Goal: Transaction & Acquisition: Book appointment/travel/reservation

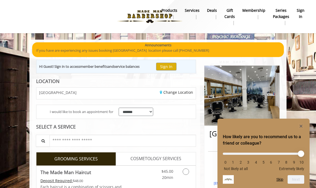
click at [298, 128] on rect "Hide survey" at bounding box center [301, 126] width 6 height 6
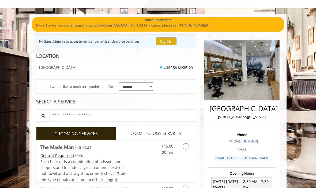
scroll to position [13, 0]
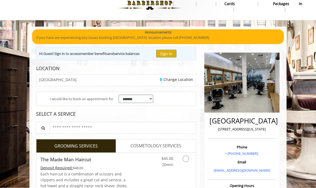
click at [176, 52] on button "Sign In" at bounding box center [166, 54] width 20 height 8
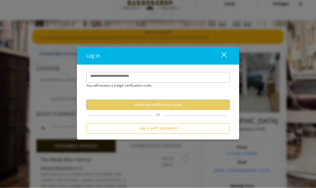
scroll to position [13, 0]
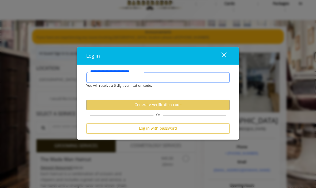
click at [183, 77] on input "**********" at bounding box center [157, 77] width 143 height 11
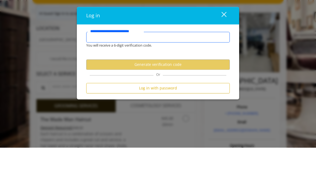
type input "**********"
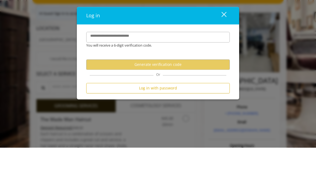
scroll to position [53, 0]
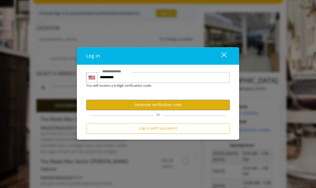
click at [184, 105] on button "Generate verification code" at bounding box center [157, 105] width 143 height 10
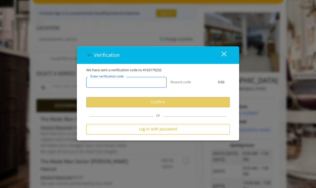
click at [142, 79] on input "Enter verification code" at bounding box center [126, 82] width 80 height 11
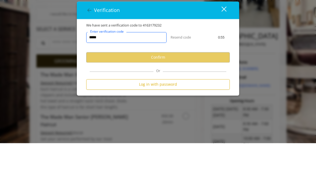
type input "******"
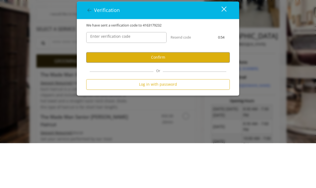
scroll to position [98, 0]
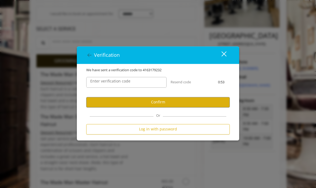
click at [173, 101] on button "Confirm" at bounding box center [157, 102] width 143 height 10
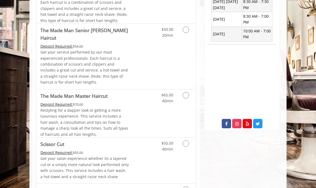
scroll to position [205, 0]
click at [182, 31] on link "Grooming services" at bounding box center [186, 31] width 10 height 15
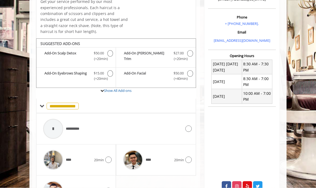
scroll to position [151, 0]
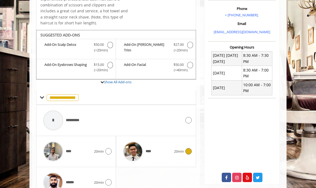
click at [190, 148] on icon at bounding box center [188, 151] width 6 height 6
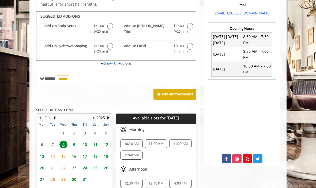
scroll to position [172, 0]
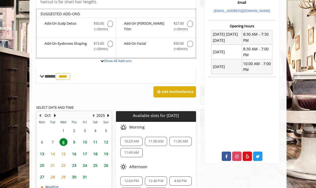
click at [85, 138] on span "10" at bounding box center [85, 142] width 8 height 8
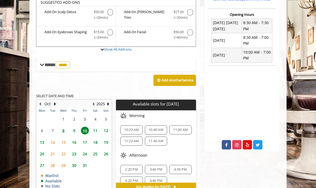
scroll to position [0, 0]
click at [96, 127] on span "11" at bounding box center [95, 131] width 8 height 8
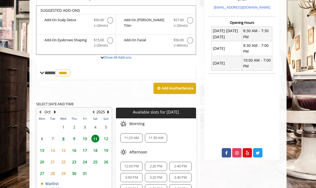
scroll to position [184, 0]
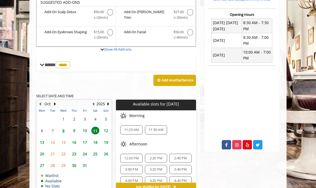
click at [43, 138] on span "13" at bounding box center [42, 142] width 8 height 8
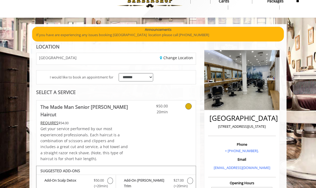
scroll to position [0, 0]
